Goal: Transaction & Acquisition: Purchase product/service

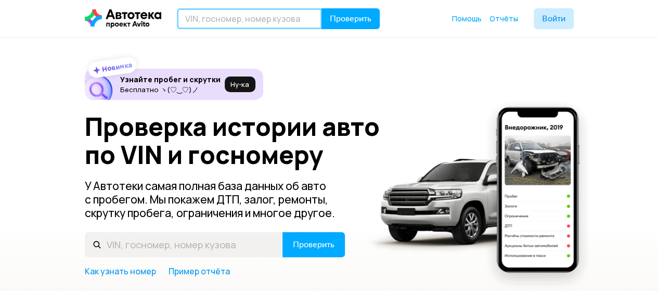
click at [197, 18] on input "text" at bounding box center [249, 18] width 145 height 21
type input "У009КЕ178"
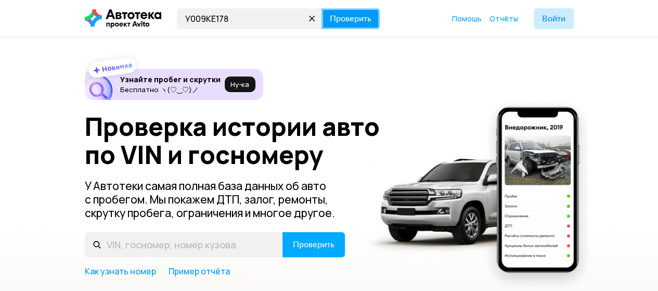
click at [351, 19] on span "Проверить" at bounding box center [351, 19] width 42 height 8
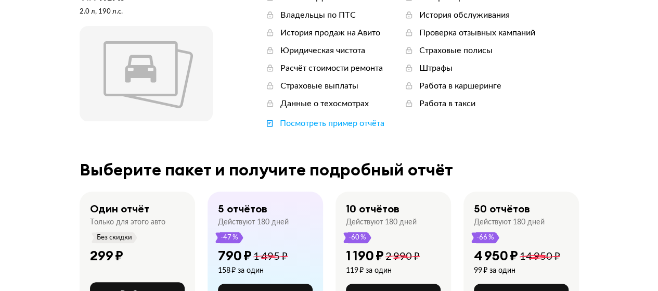
scroll to position [156, 0]
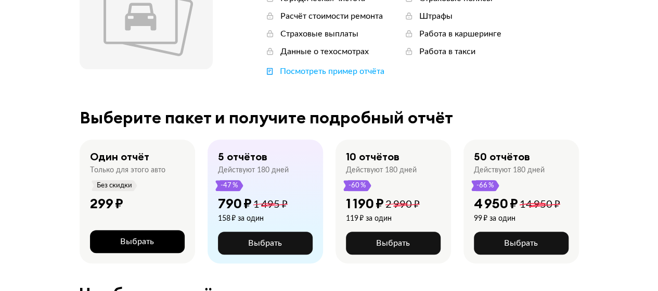
click at [134, 238] on span "Выбрать" at bounding box center [137, 241] width 34 height 8
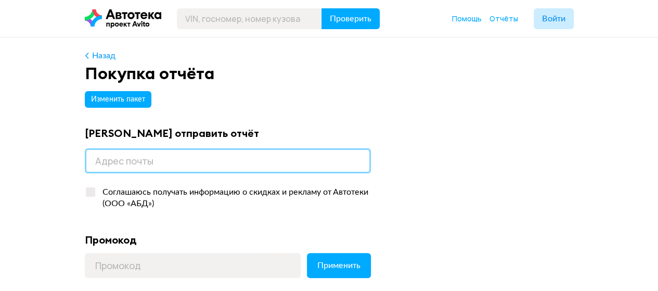
click at [94, 162] on input "email" at bounding box center [228, 160] width 286 height 25
click at [138, 162] on input "email" at bounding box center [228, 160] width 286 height 25
paste input "[EMAIL_ADDRESS][DOMAIN_NAME]"
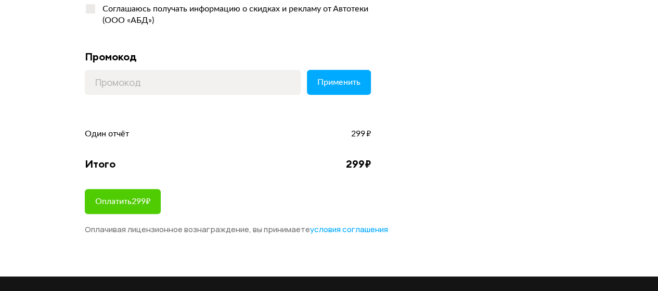
scroll to position [208, 0]
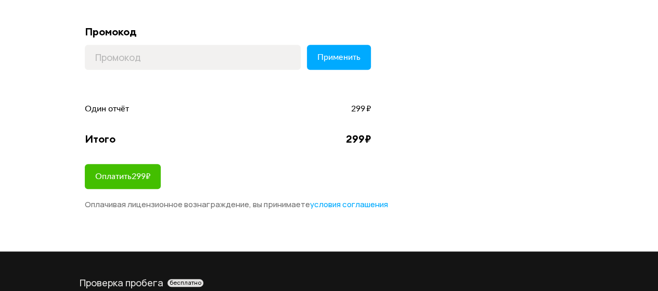
type input "[EMAIL_ADDRESS][DOMAIN_NAME]"
click at [131, 176] on span "Оплатить 299 ₽" at bounding box center [122, 176] width 55 height 8
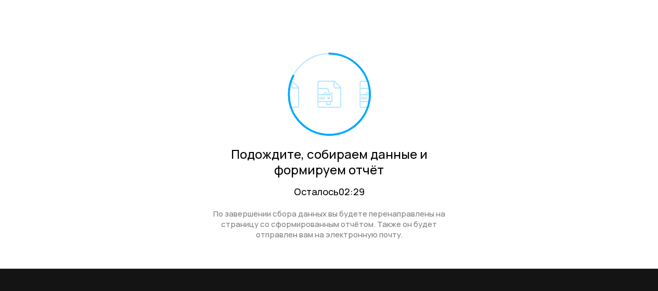
scroll to position [52, 0]
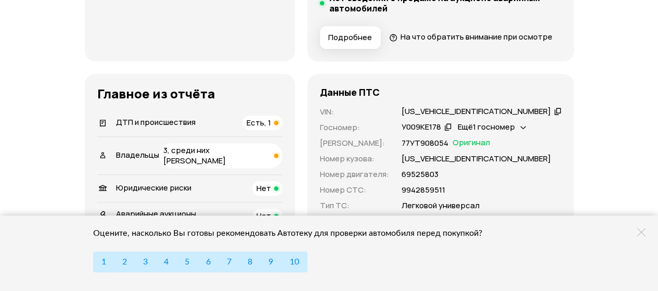
scroll to position [312, 0]
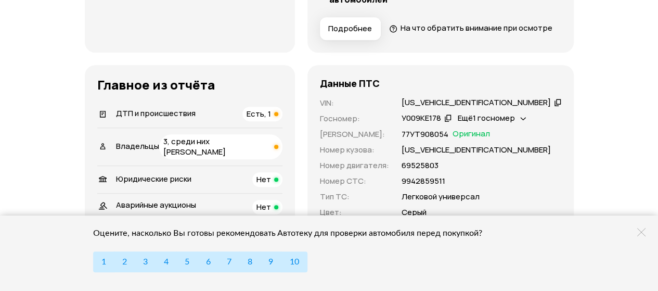
click at [271, 119] on span "Есть, 1" at bounding box center [259, 113] width 24 height 11
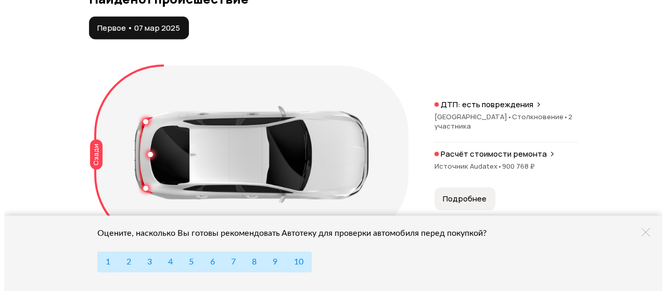
scroll to position [1227, 0]
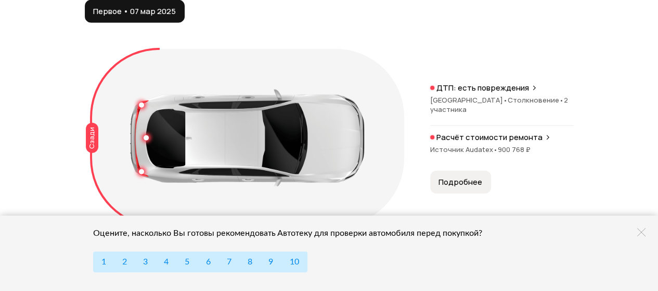
click at [464, 187] on span "Подробнее" at bounding box center [460, 182] width 44 height 10
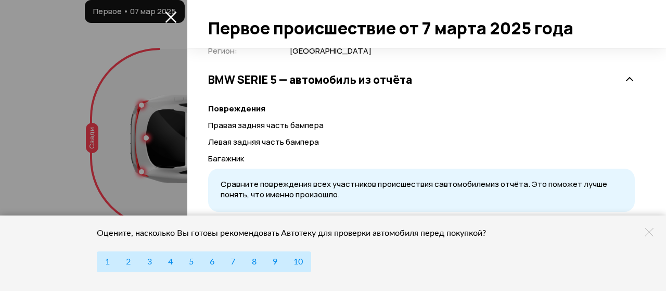
scroll to position [259, 0]
click at [649, 234] on icon at bounding box center [649, 232] width 8 height 8
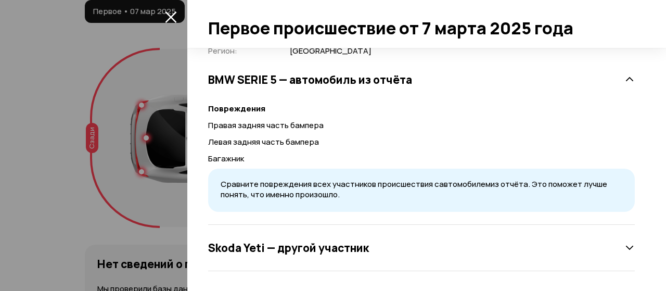
click at [624, 247] on icon at bounding box center [629, 247] width 10 height 10
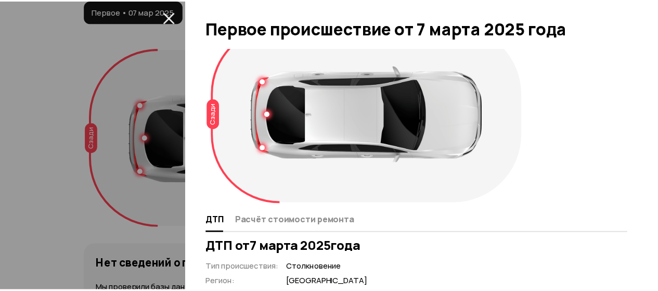
scroll to position [0, 0]
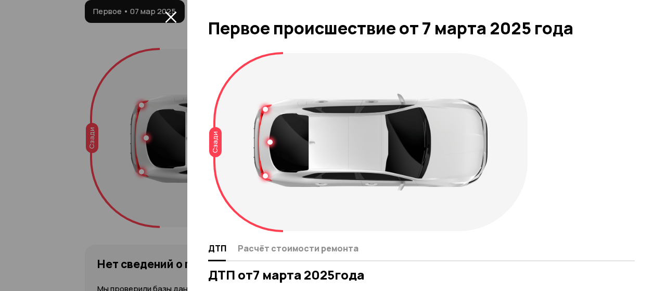
click at [7, 64] on div at bounding box center [333, 145] width 666 height 291
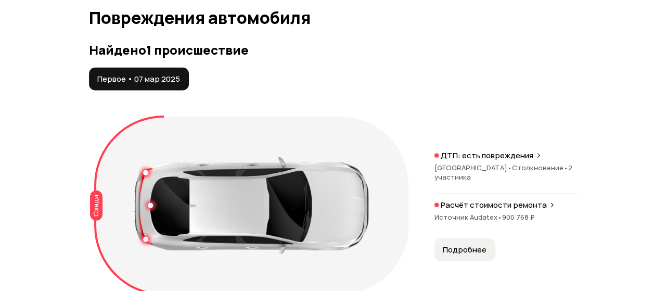
scroll to position [1123, 0]
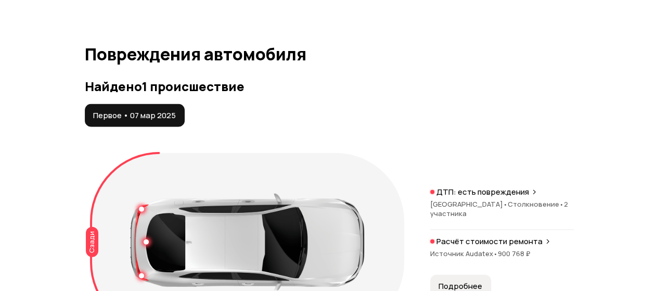
click at [501, 197] on p "ДТП: есть повреждения" at bounding box center [482, 192] width 93 height 10
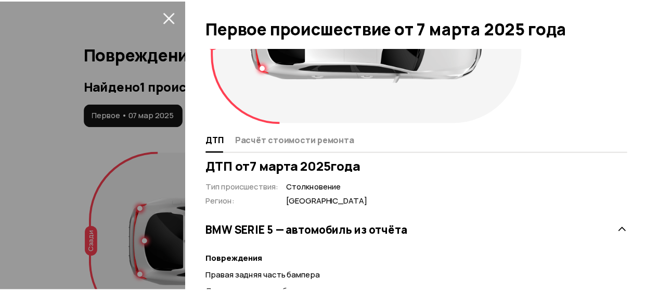
scroll to position [0, 0]
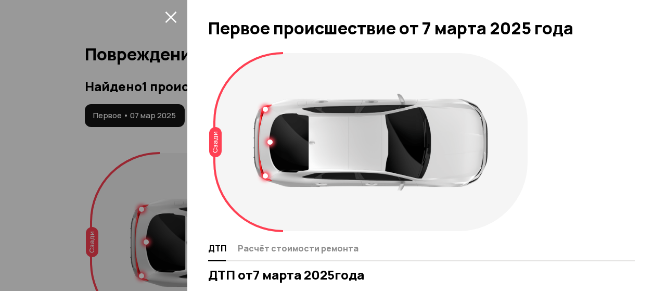
click at [166, 18] on icon "закрыть" at bounding box center [171, 17] width 12 height 12
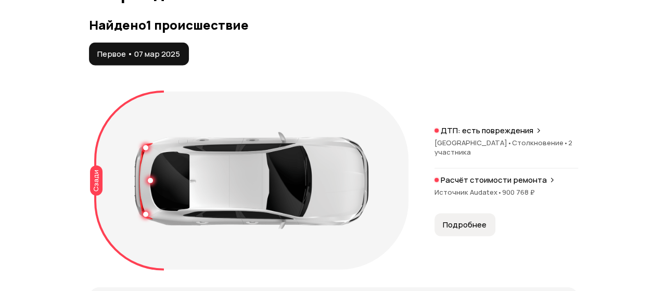
scroll to position [1279, 0]
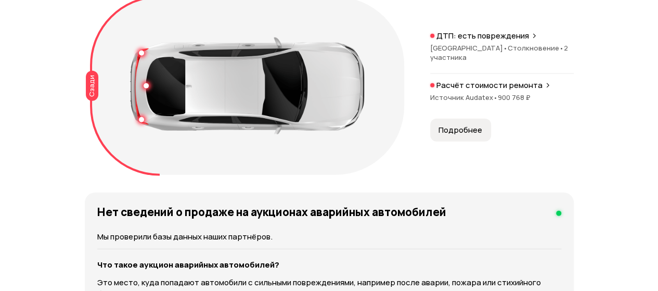
click at [532, 91] on p "Расчёт стоимости ремонта" at bounding box center [489, 85] width 106 height 10
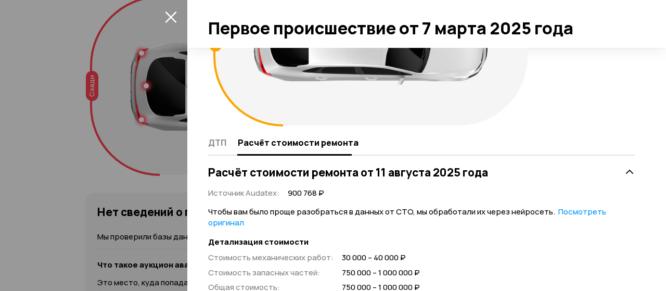
scroll to position [108, 0]
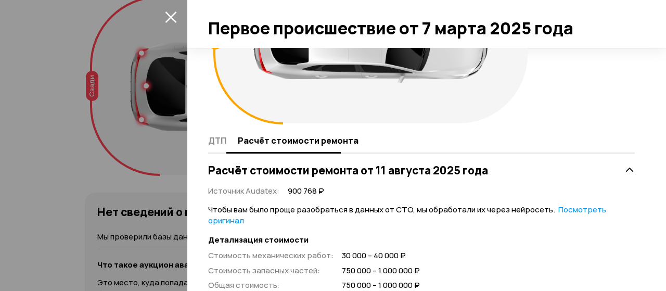
click at [227, 143] on button "ДТП" at bounding box center [221, 140] width 27 height 20
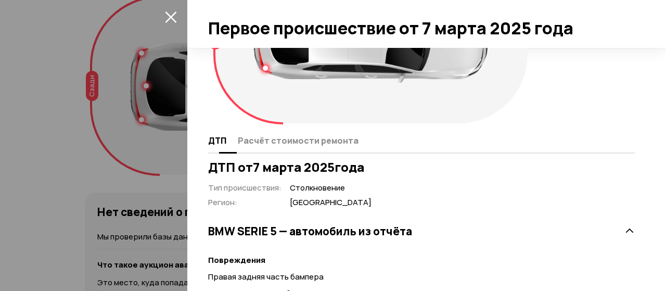
click at [318, 141] on span "Расчёт стоимости ремонта" at bounding box center [298, 140] width 121 height 10
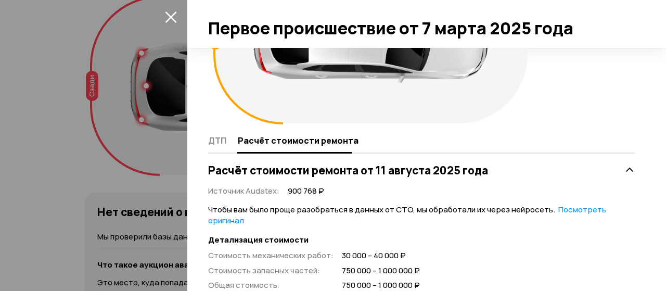
click at [172, 10] on button "закрыть" at bounding box center [170, 16] width 17 height 17
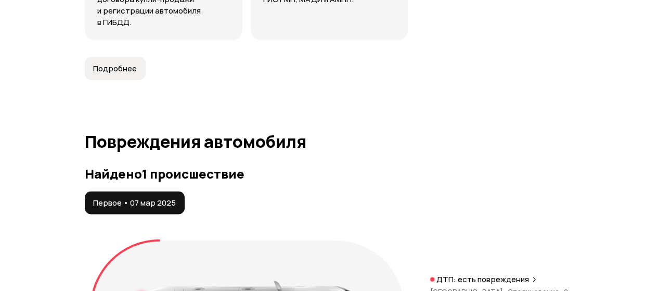
scroll to position [1018, 0]
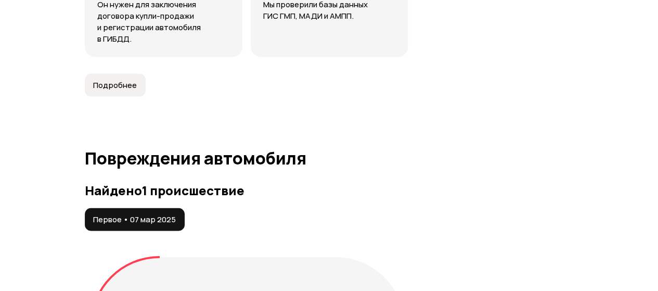
click at [120, 198] on h3 "Найдено 1 происшествие" at bounding box center [329, 190] width 489 height 15
click at [115, 225] on span "Первое • 07 мар 2025" at bounding box center [134, 219] width 83 height 10
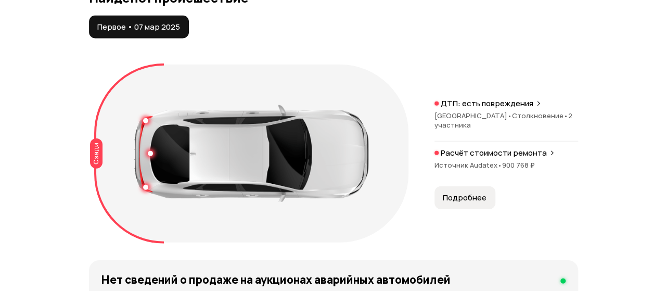
scroll to position [1227, 0]
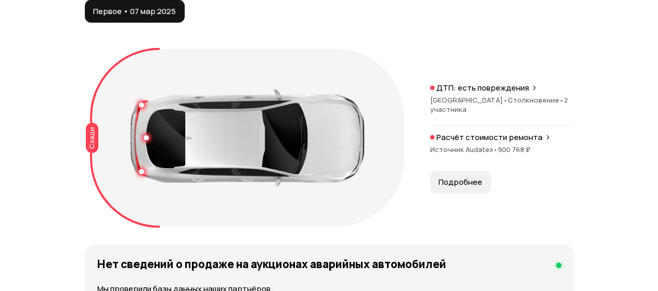
click at [454, 187] on span "Подробнее" at bounding box center [460, 182] width 44 height 10
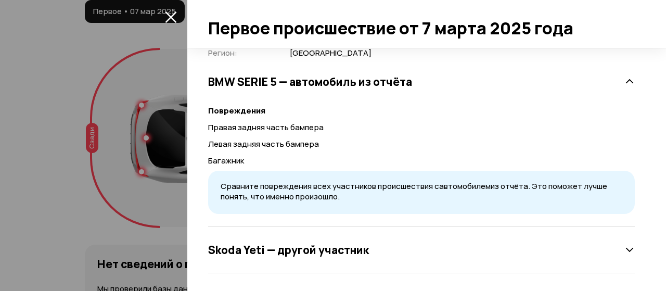
scroll to position [259, 0]
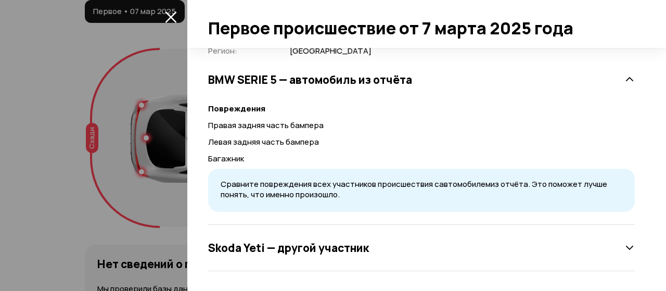
click at [304, 246] on h3 "Skoda Yeti — другой участник" at bounding box center [288, 248] width 161 height 14
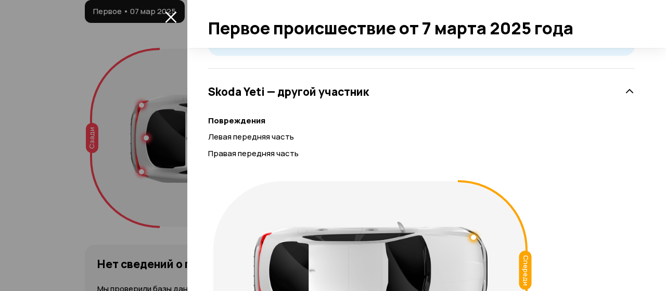
click at [248, 139] on p "Левая передняя часть" at bounding box center [421, 136] width 427 height 11
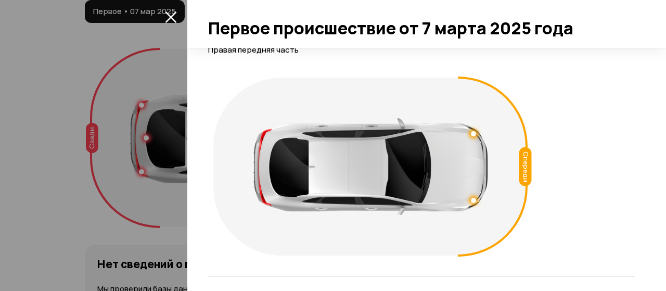
scroll to position [524, 0]
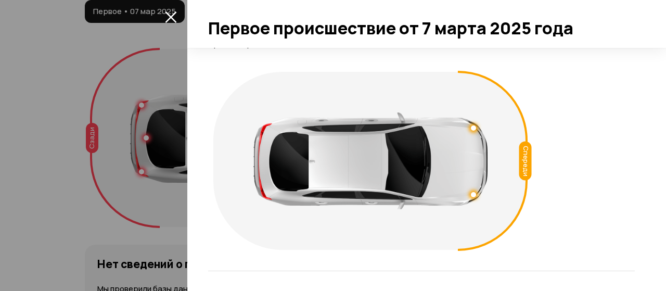
click at [361, 150] on div at bounding box center [370, 160] width 234 height 97
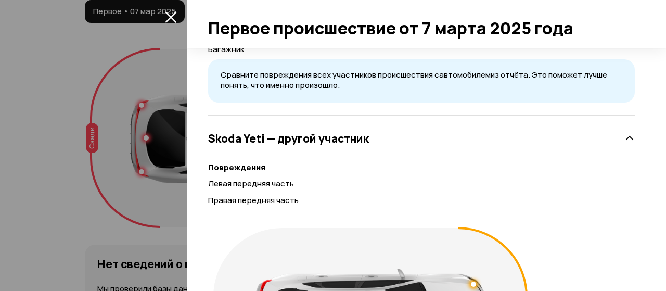
click at [309, 140] on h3 "Skoda Yeti — другой участник" at bounding box center [288, 139] width 161 height 14
